Goal: Information Seeking & Learning: Understand process/instructions

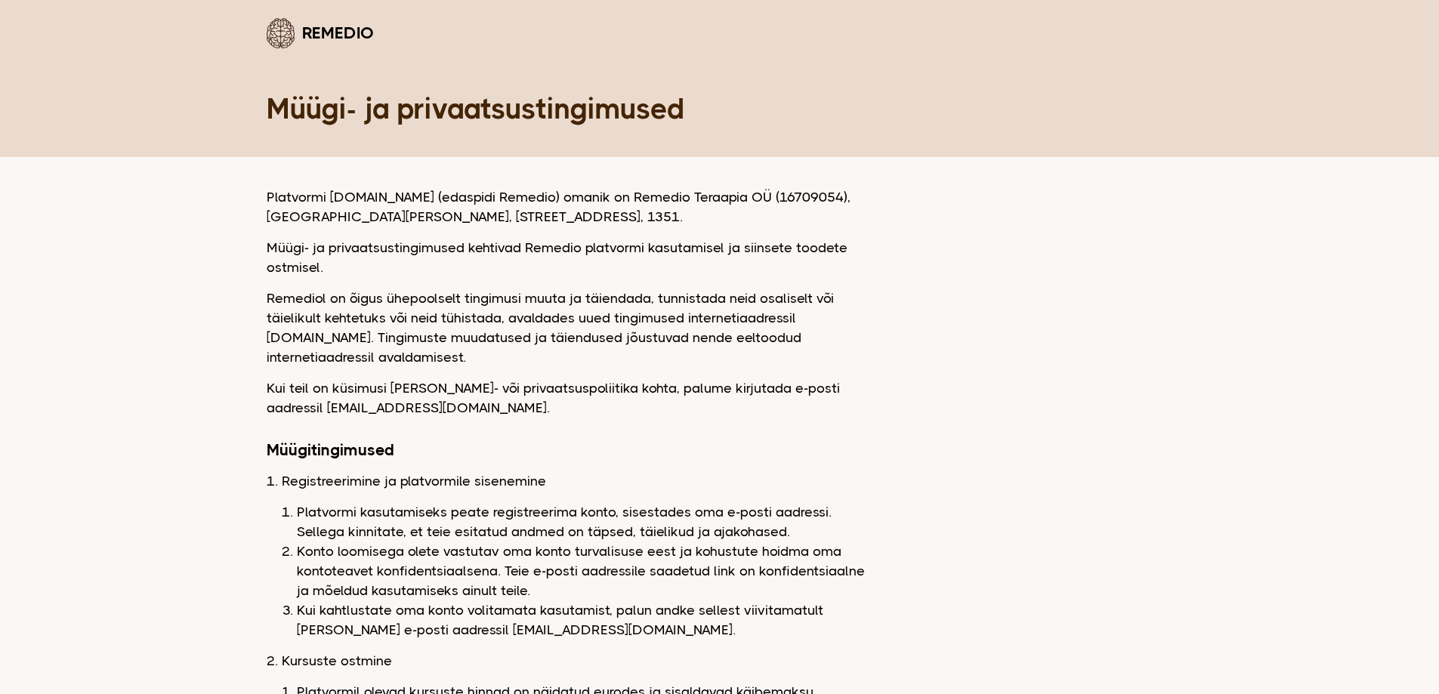
drag, startPoint x: 261, startPoint y: 299, endPoint x: 481, endPoint y: 350, distance: 225.6
copy p "Remediol on õigus ühepoolselt tingimusi muuta ja täiendada, tunnistada neid osa…"
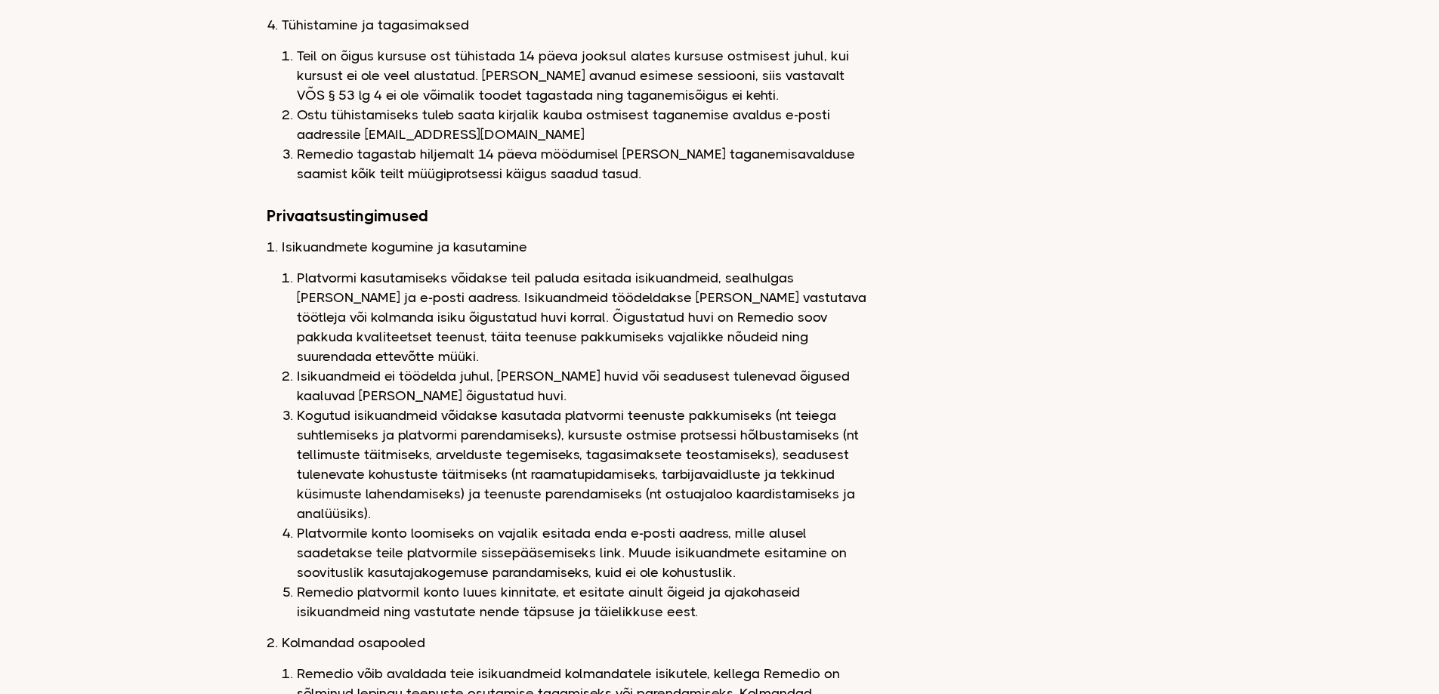
scroll to position [1209, 0]
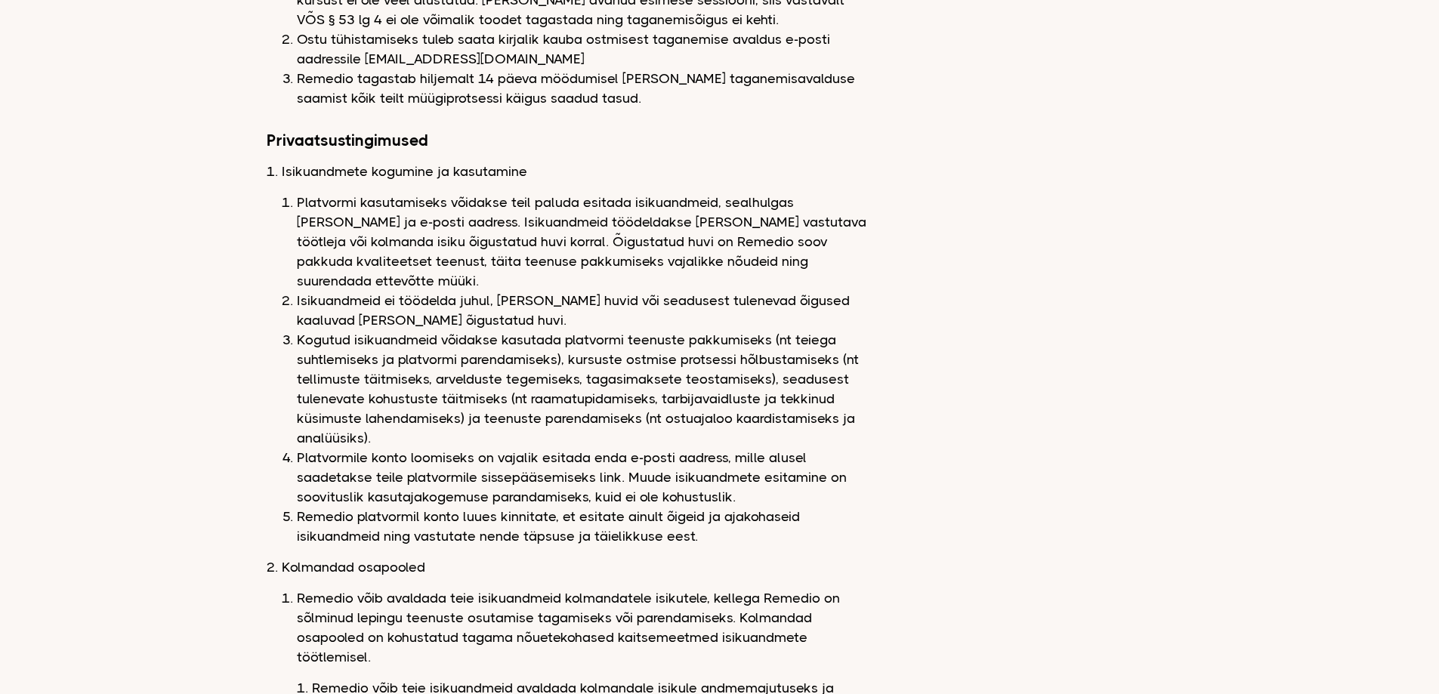
click at [708, 507] on li "Remedio platvormil konto luues kinnitate, et esitate ainult õigeid ja ajakohase…" at bounding box center [584, 526] width 574 height 39
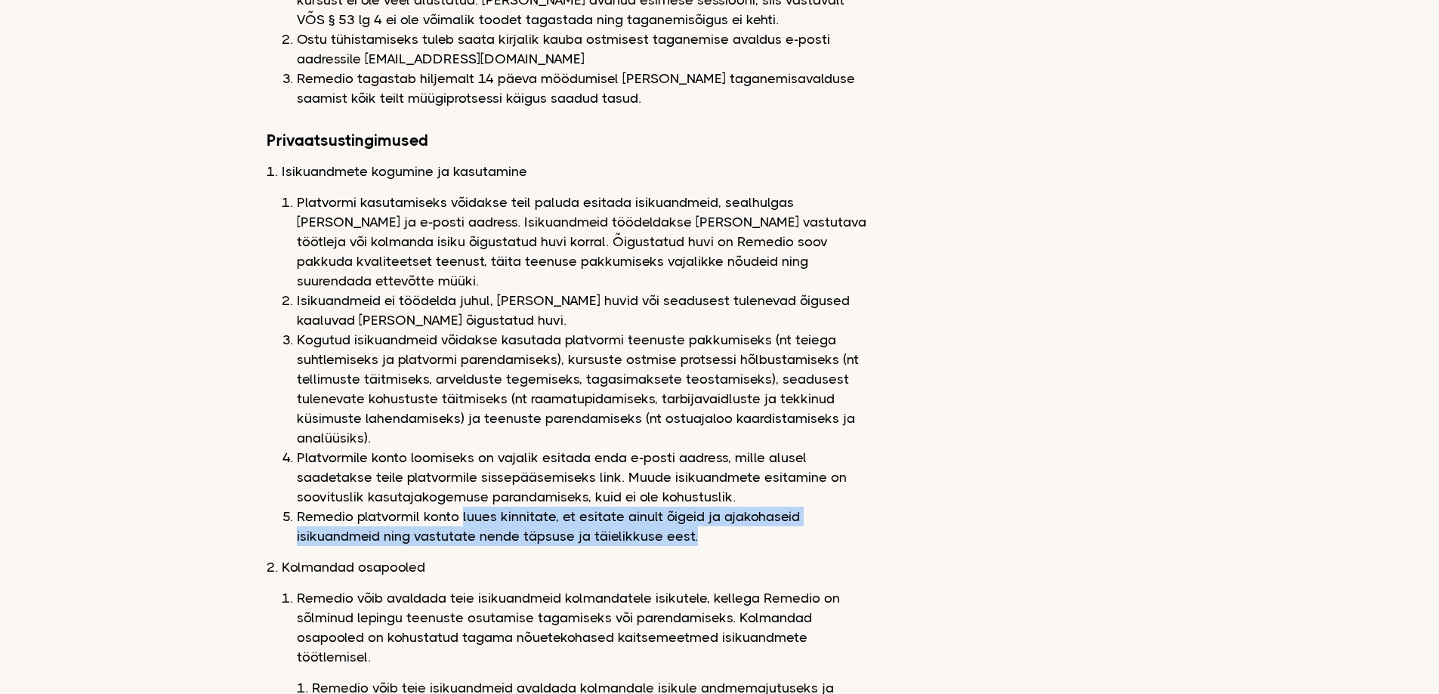
drag, startPoint x: 706, startPoint y: 494, endPoint x: 462, endPoint y: 482, distance: 245.1
click at [462, 507] on li "Remedio platvormil konto luues kinnitate, et esitate ainult õigeid ja ajakohase…" at bounding box center [584, 526] width 574 height 39
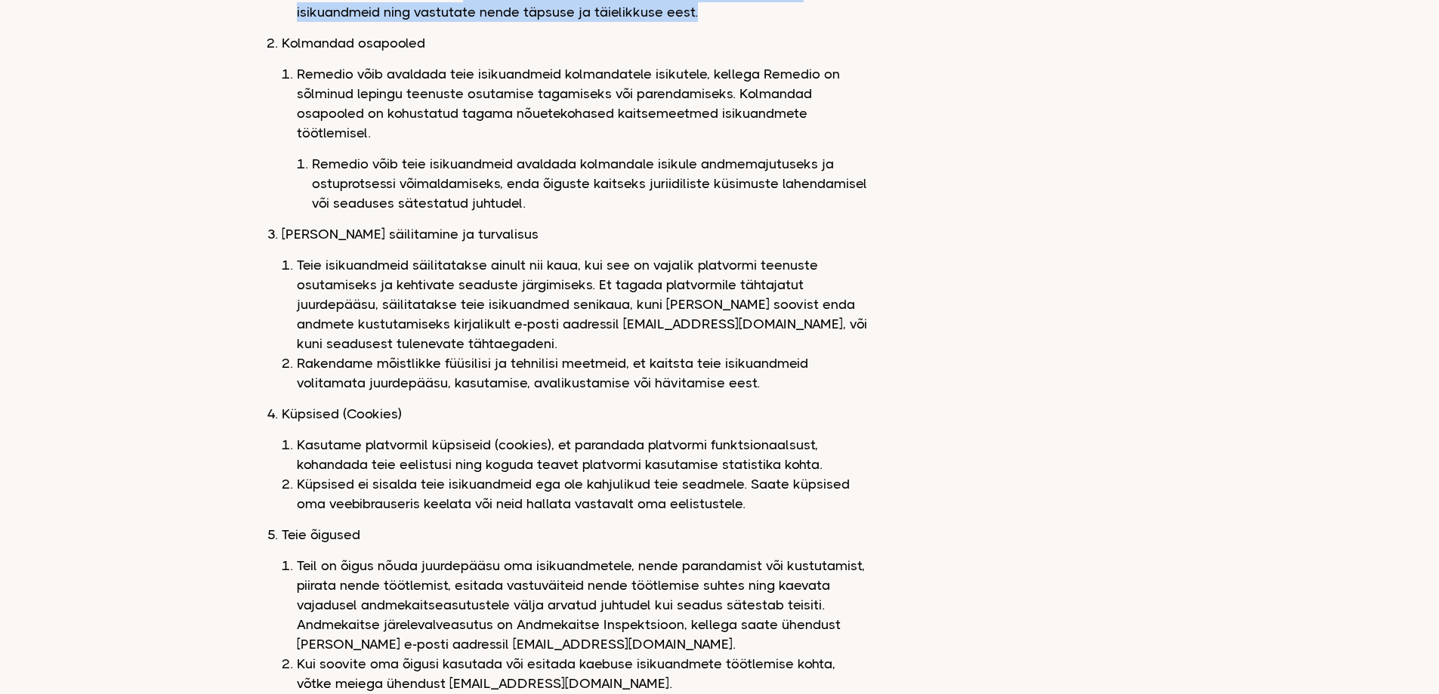
scroll to position [1615, 0]
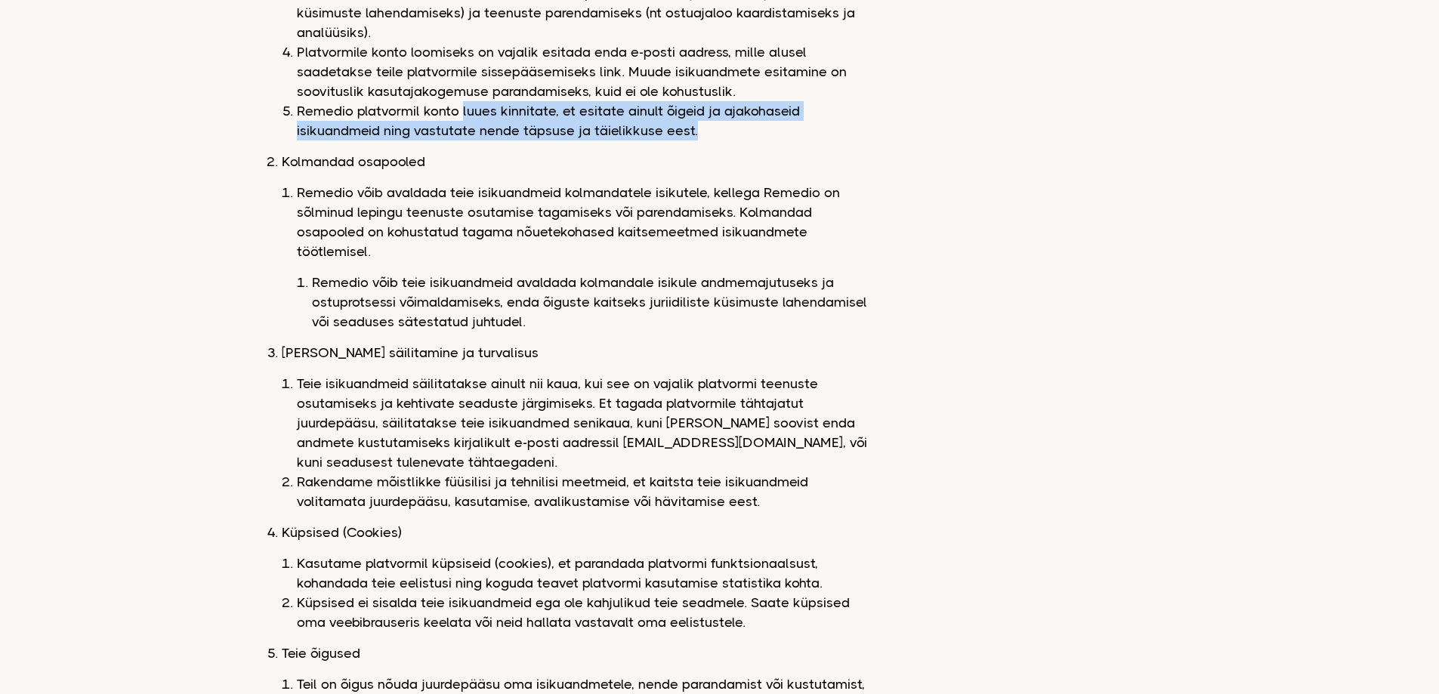
copy li "luues kinnitate, et esitate ainult õigeid ja ajakohaseid isikuandmeid ning vast…"
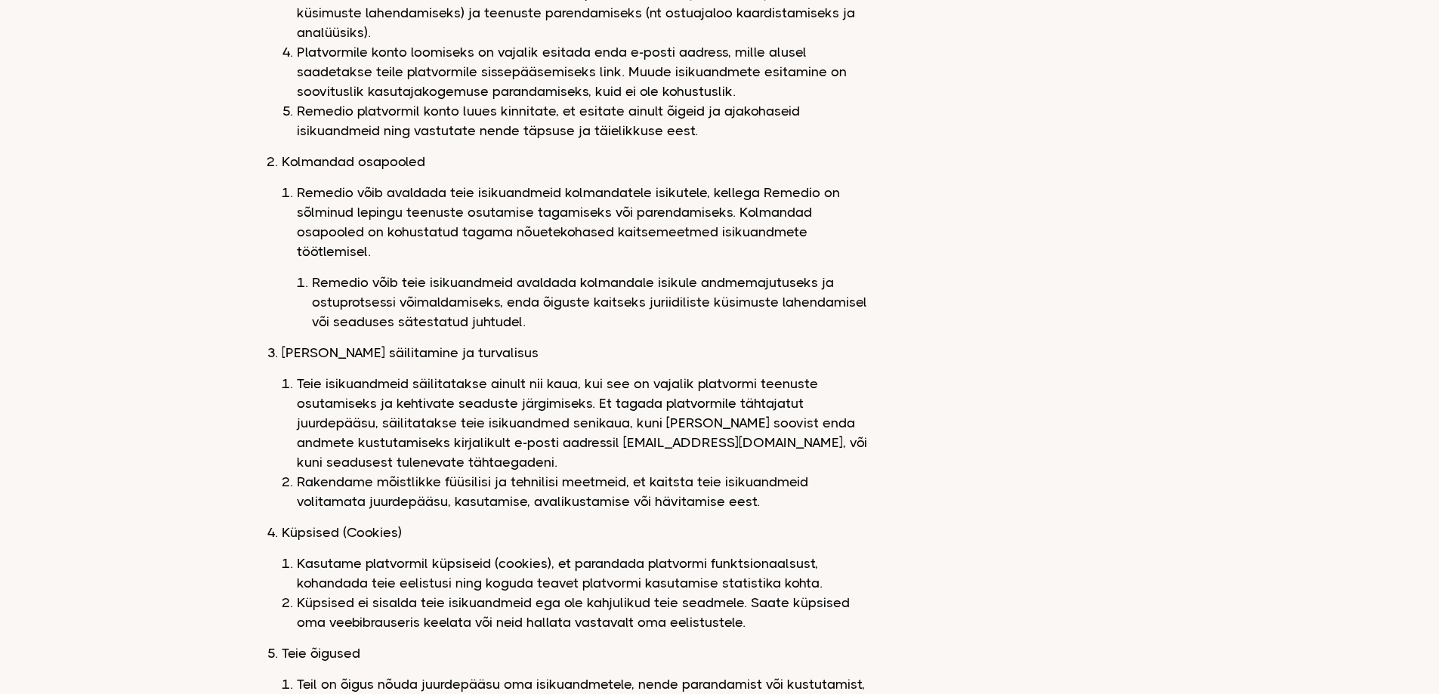
click at [483, 183] on li "Remedio võib avaldada teie isikuandmeid kolmandatele isikutele, kellega Remedio…" at bounding box center [584, 257] width 574 height 149
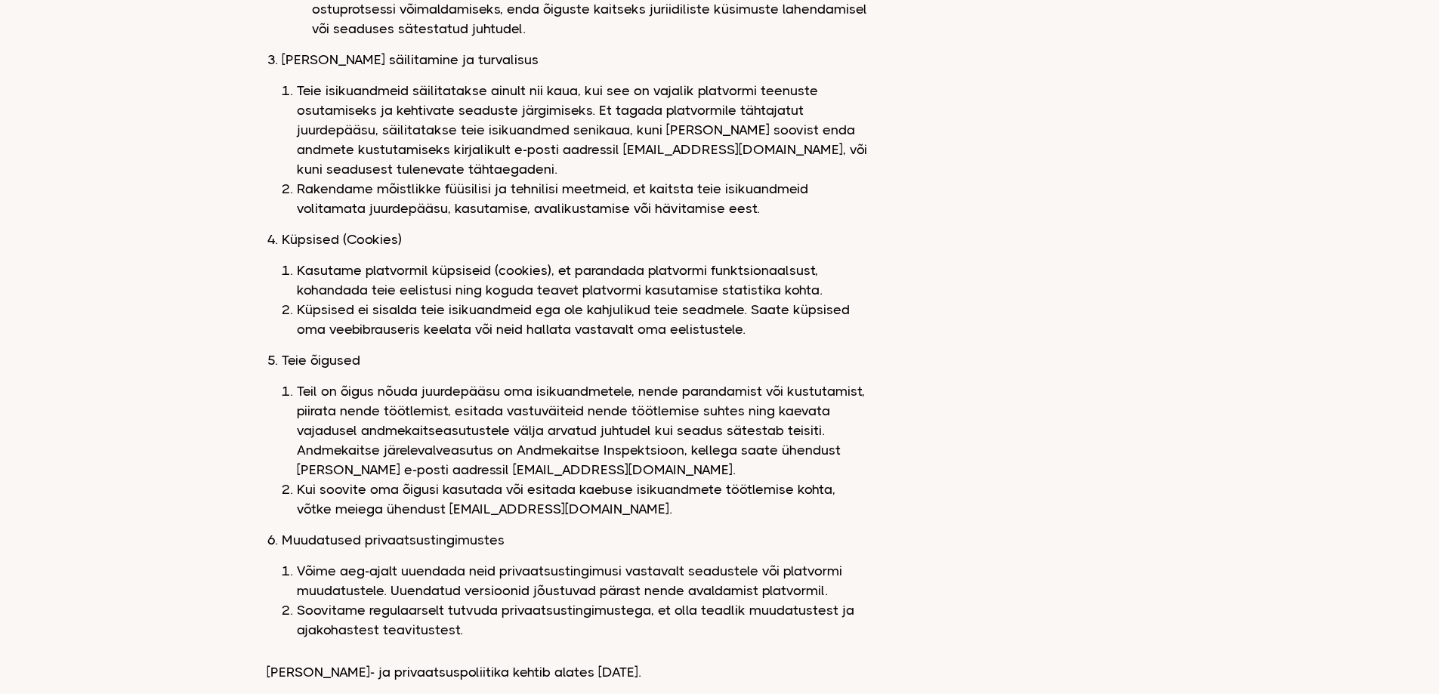
scroll to position [1917, 0]
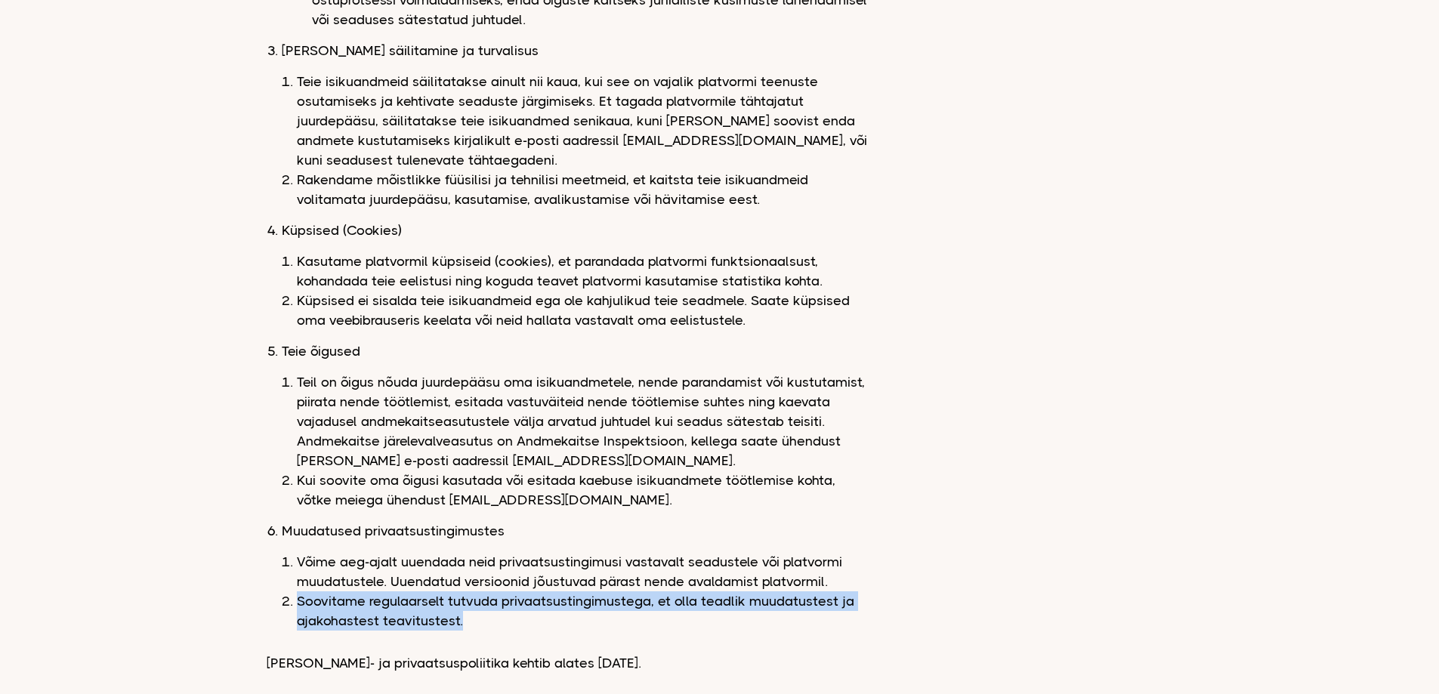
drag, startPoint x: 477, startPoint y: 585, endPoint x: 296, endPoint y: 565, distance: 181.6
click at [297, 592] on li "Soovitame regulaarselt tutvuda privaatsustingimustega, et olla teadlik muudatus…" at bounding box center [584, 611] width 574 height 39
copy li "Soovitame regulaarselt tutvuda privaatsustingimustega, et olla teadlik muudatus…"
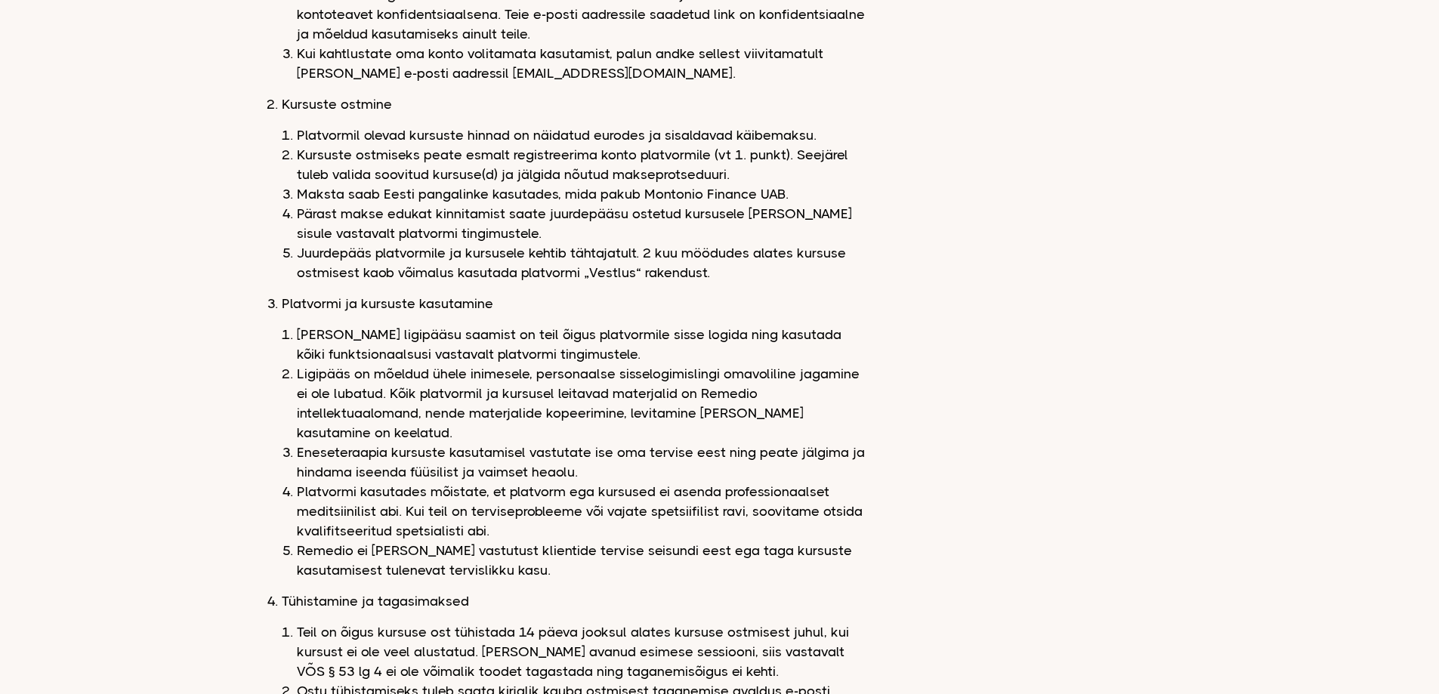
scroll to position [0, 0]
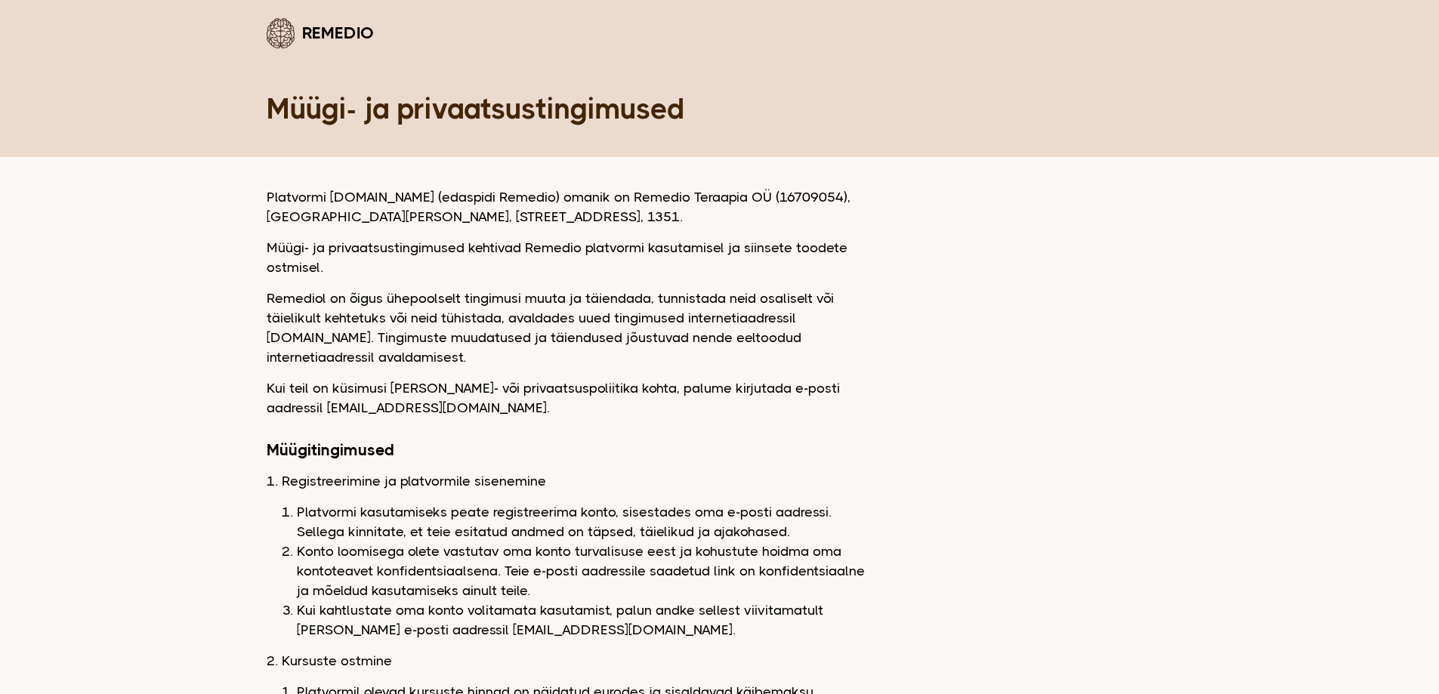
click at [325, 39] on link "Remedio" at bounding box center [320, 33] width 107 height 36
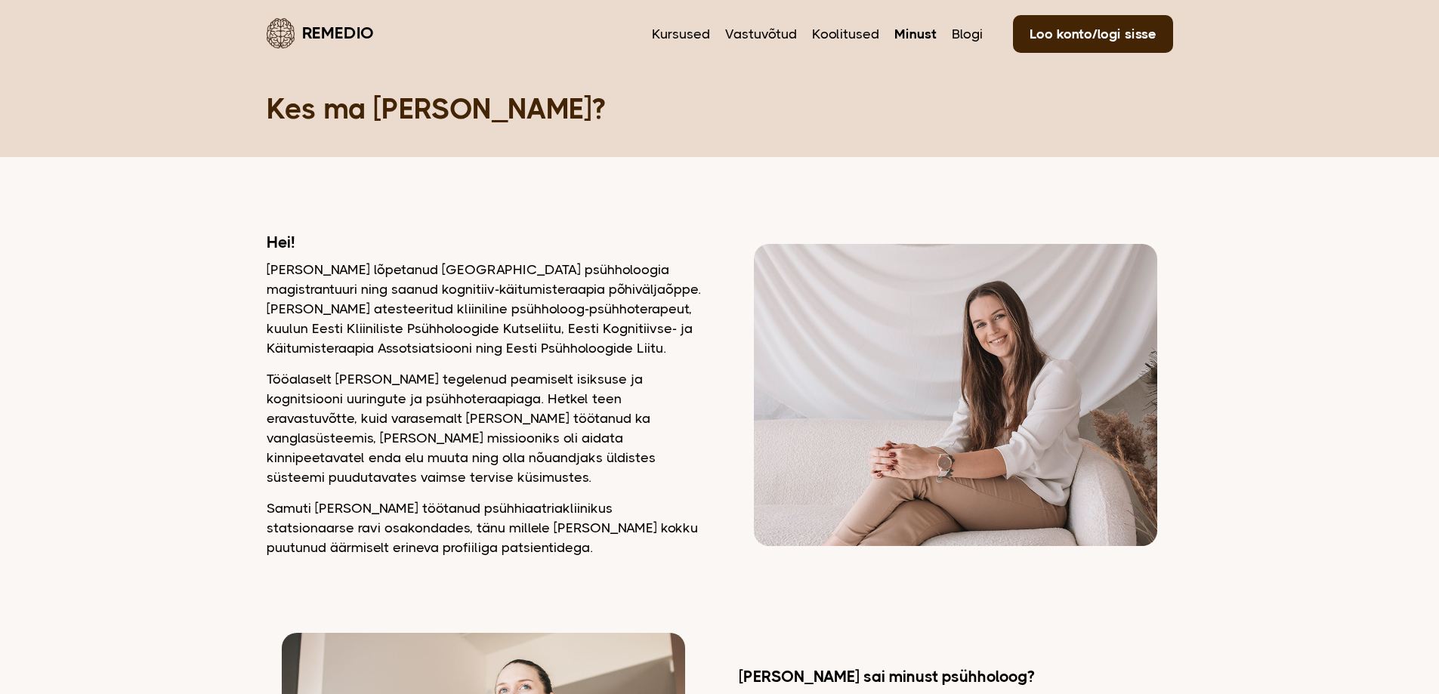
scroll to position [1209, 0]
